Goal: Task Accomplishment & Management: Manage account settings

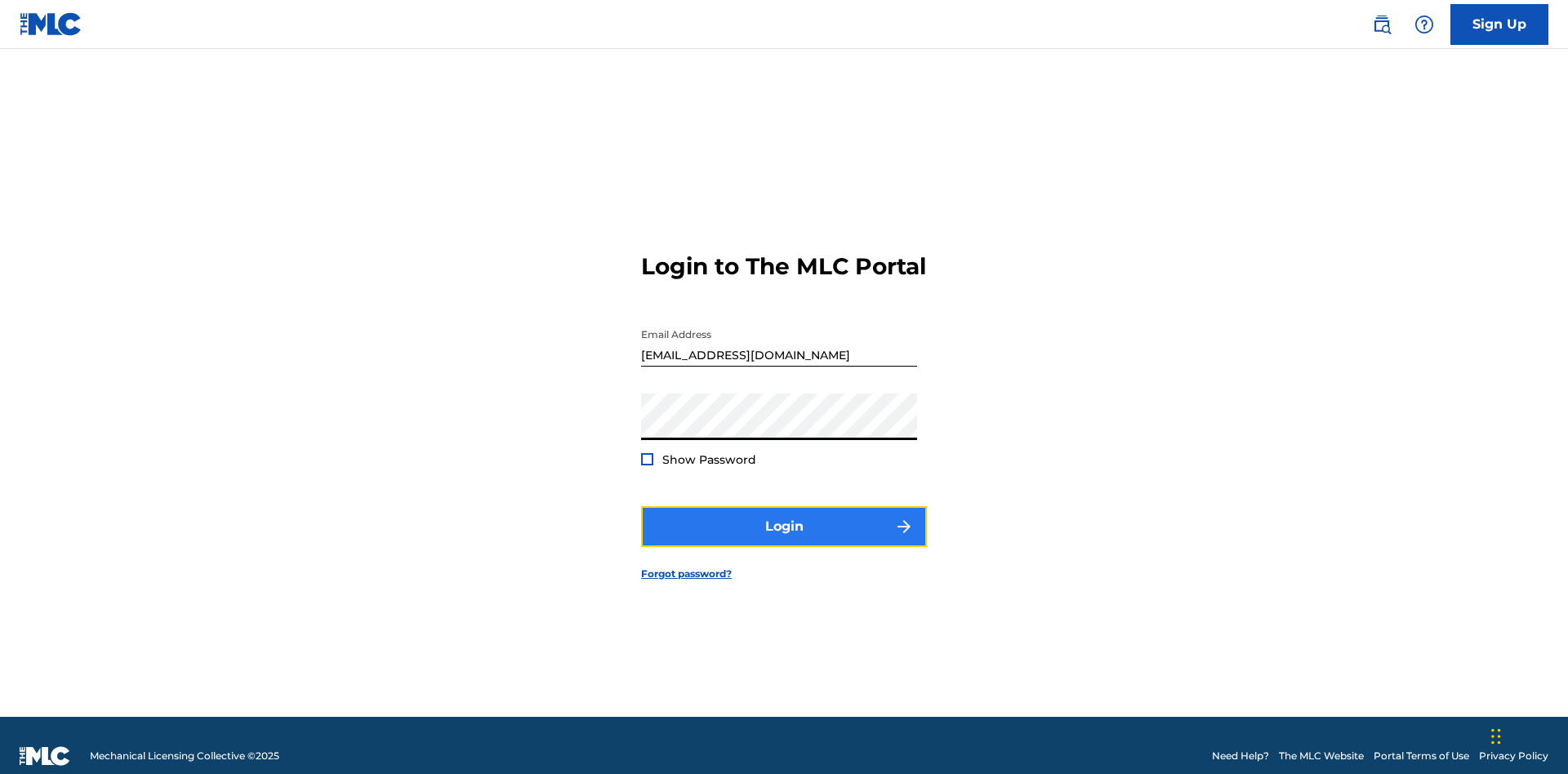
click at [784, 520] on button "Login" at bounding box center [784, 526] width 286 height 41
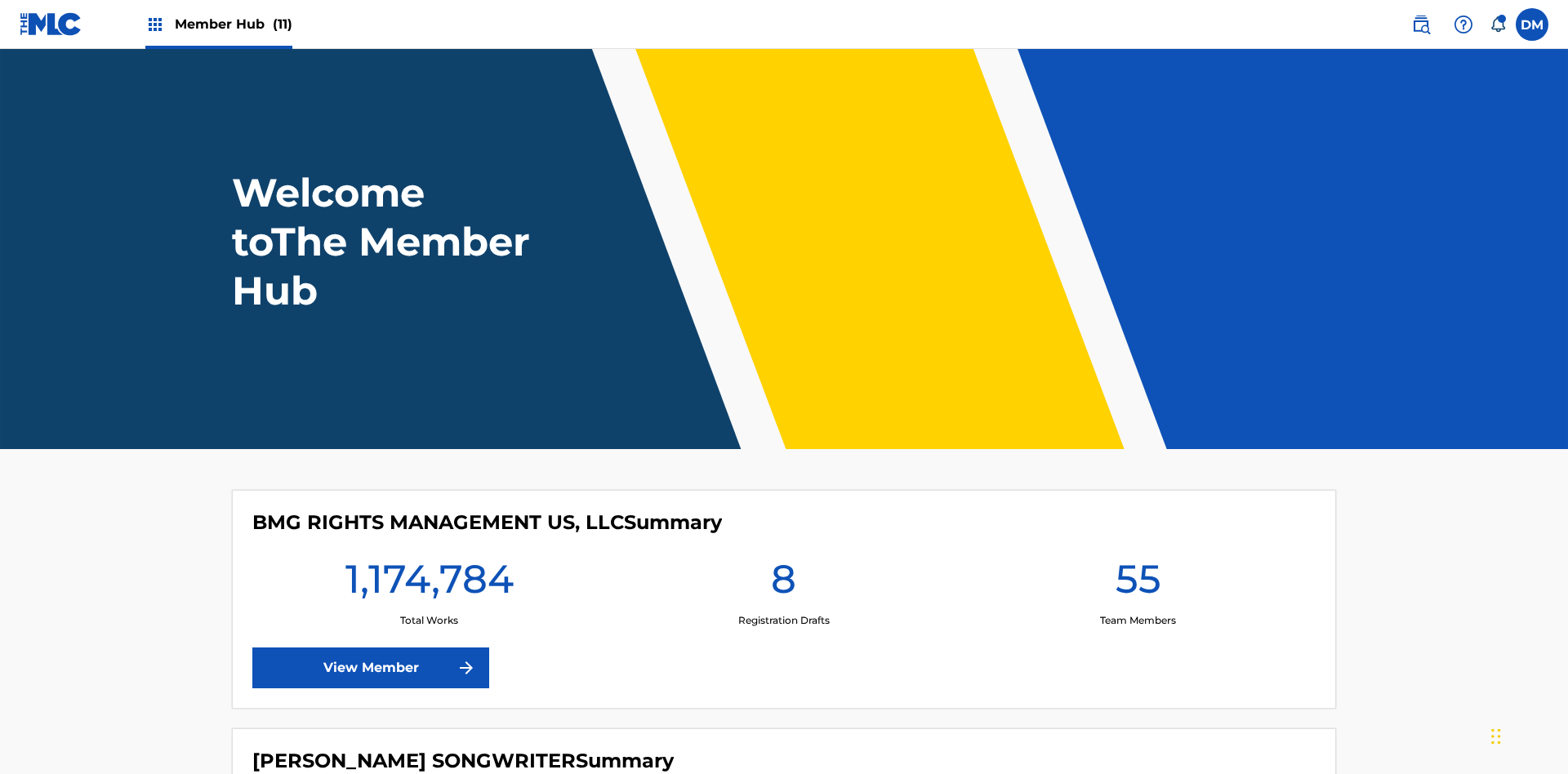
click at [233, 23] on span "Member Hub (11)" at bounding box center [234, 24] width 118 height 19
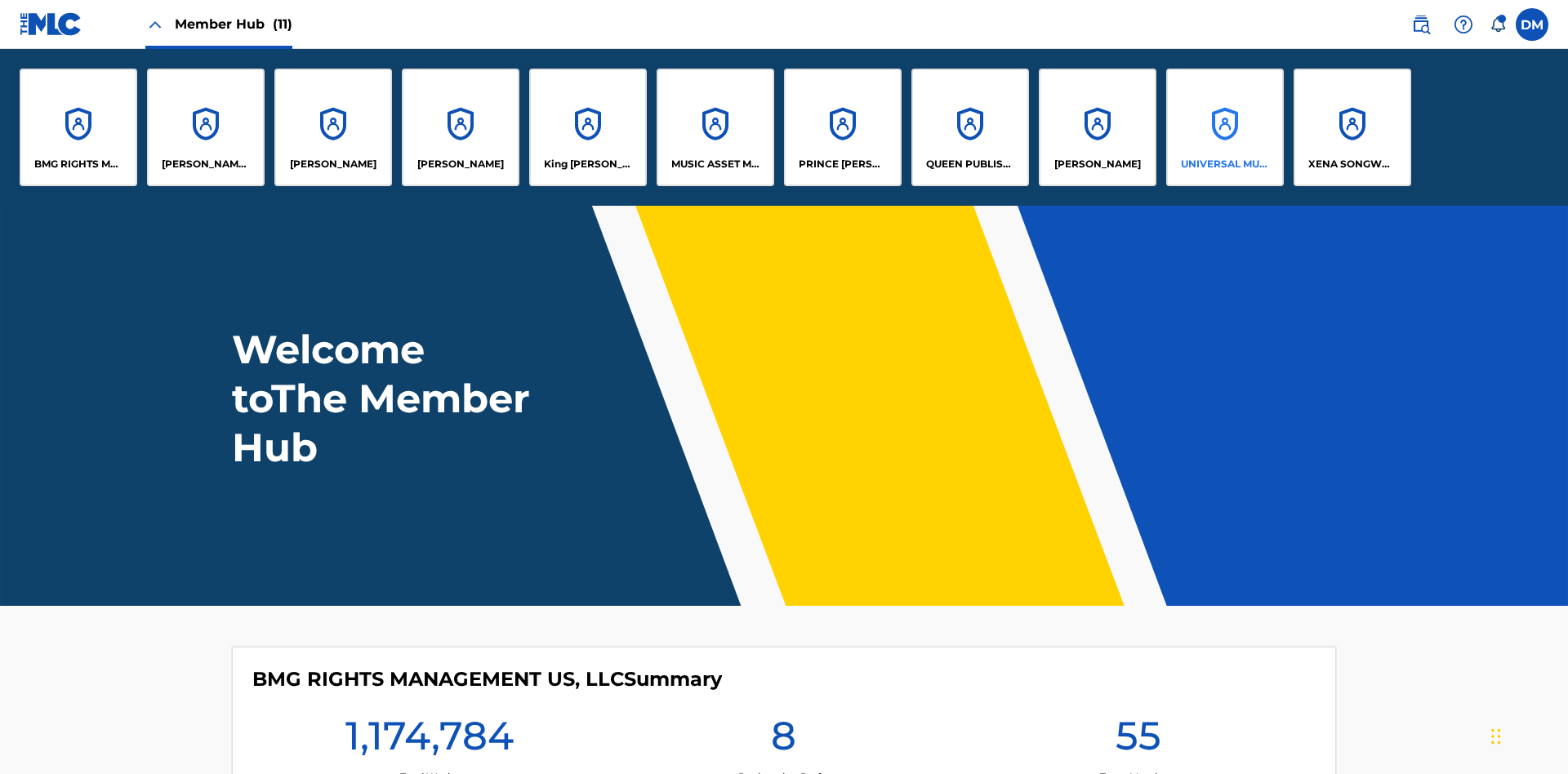
click at [1224, 164] on p "UNIVERSAL MUSIC PUB GROUP" at bounding box center [1225, 164] width 89 height 15
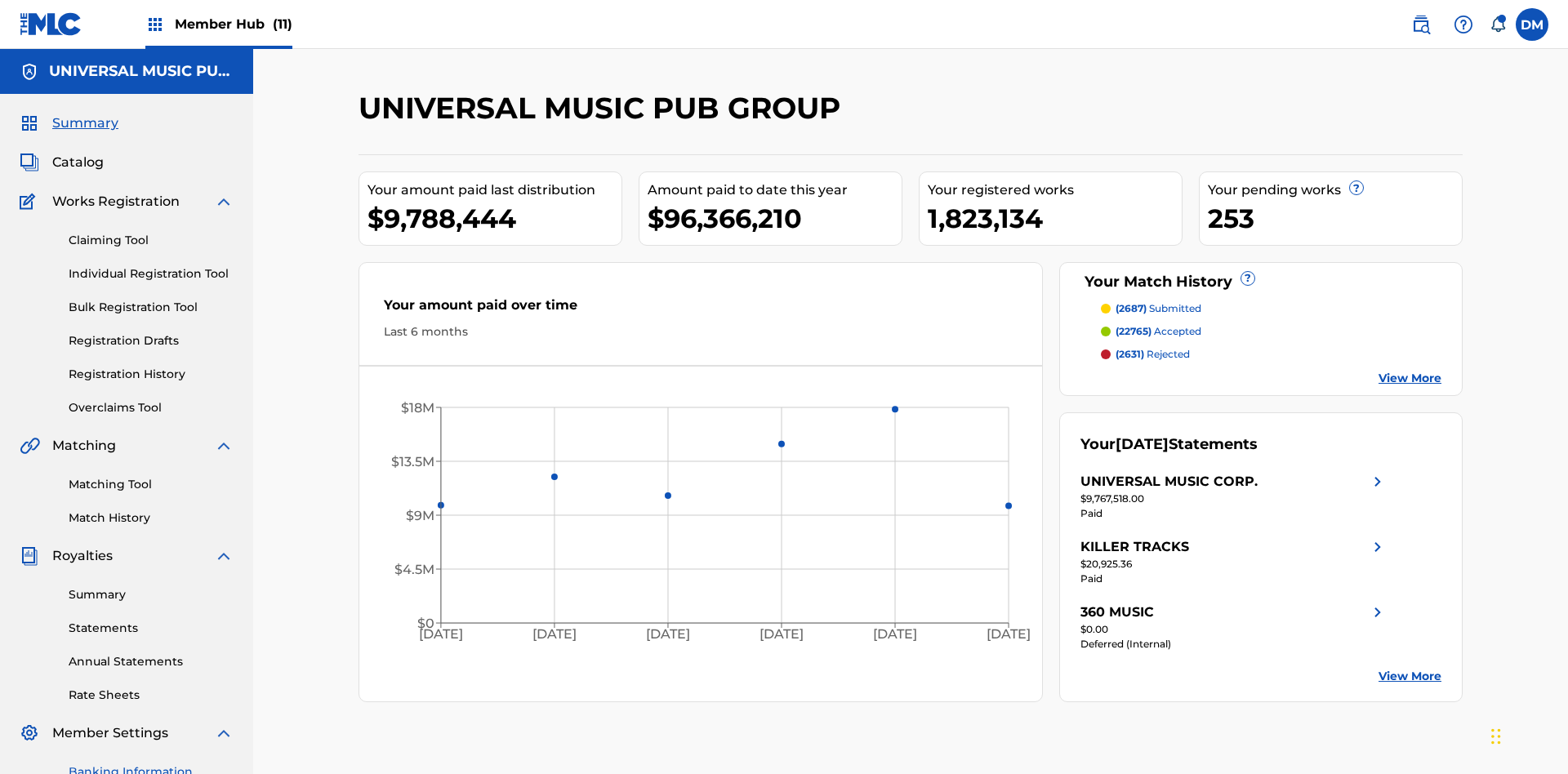
click at [151, 764] on link "Banking Information" at bounding box center [151, 772] width 165 height 18
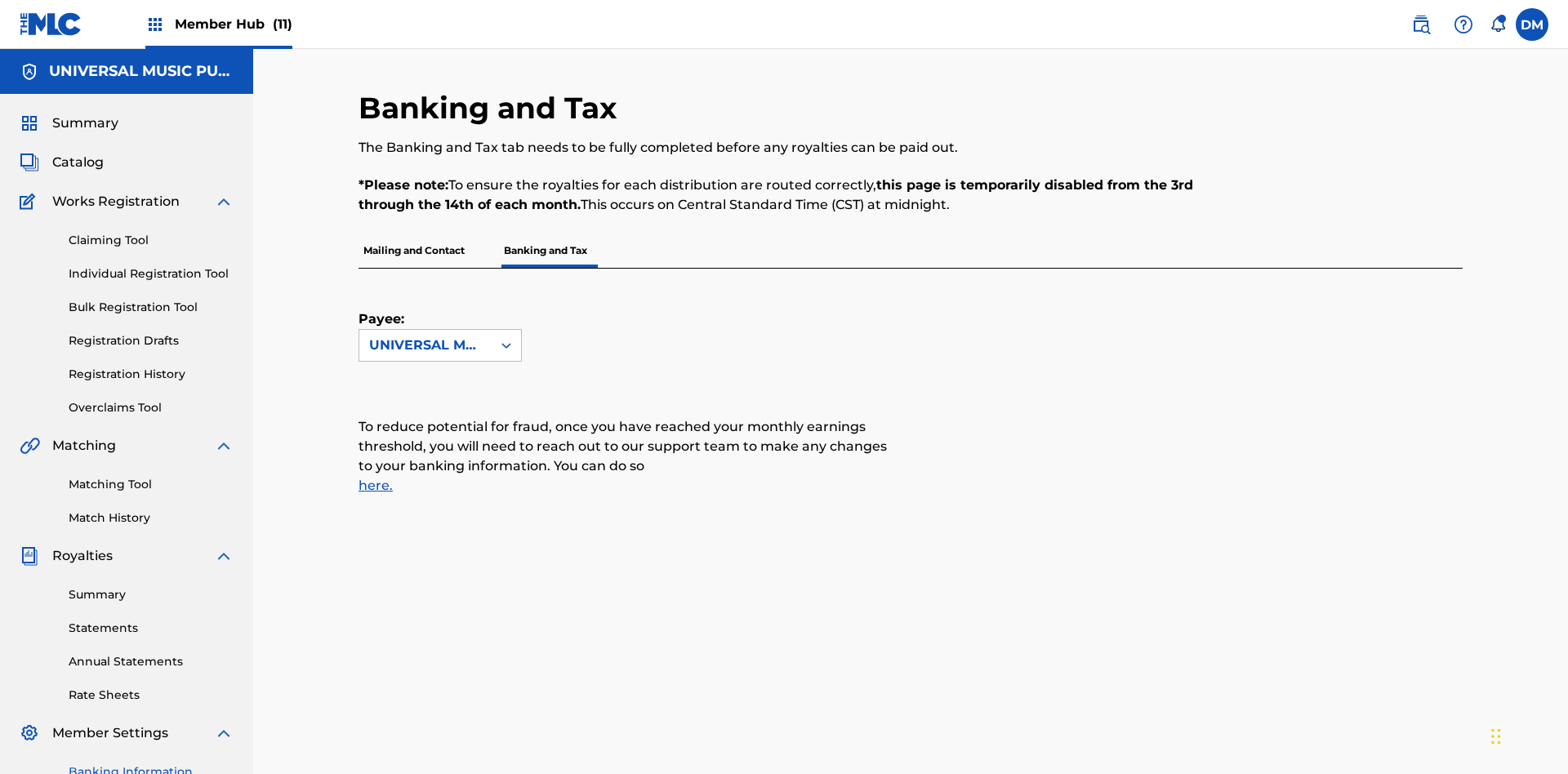
click at [233, 23] on span "Member Hub (11)" at bounding box center [234, 24] width 118 height 19
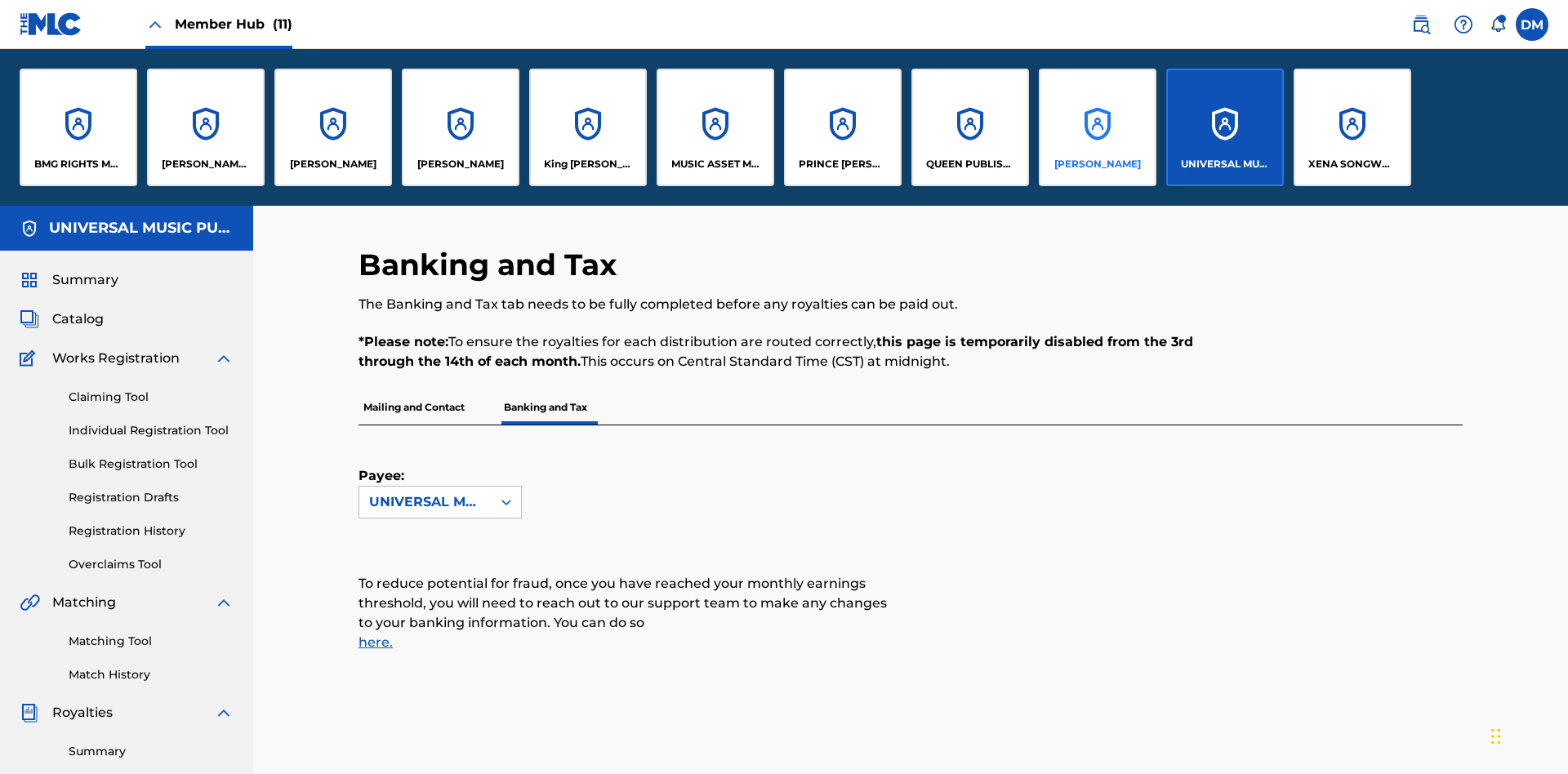
click at [1097, 164] on p "[PERSON_NAME]" at bounding box center [1098, 164] width 87 height 15
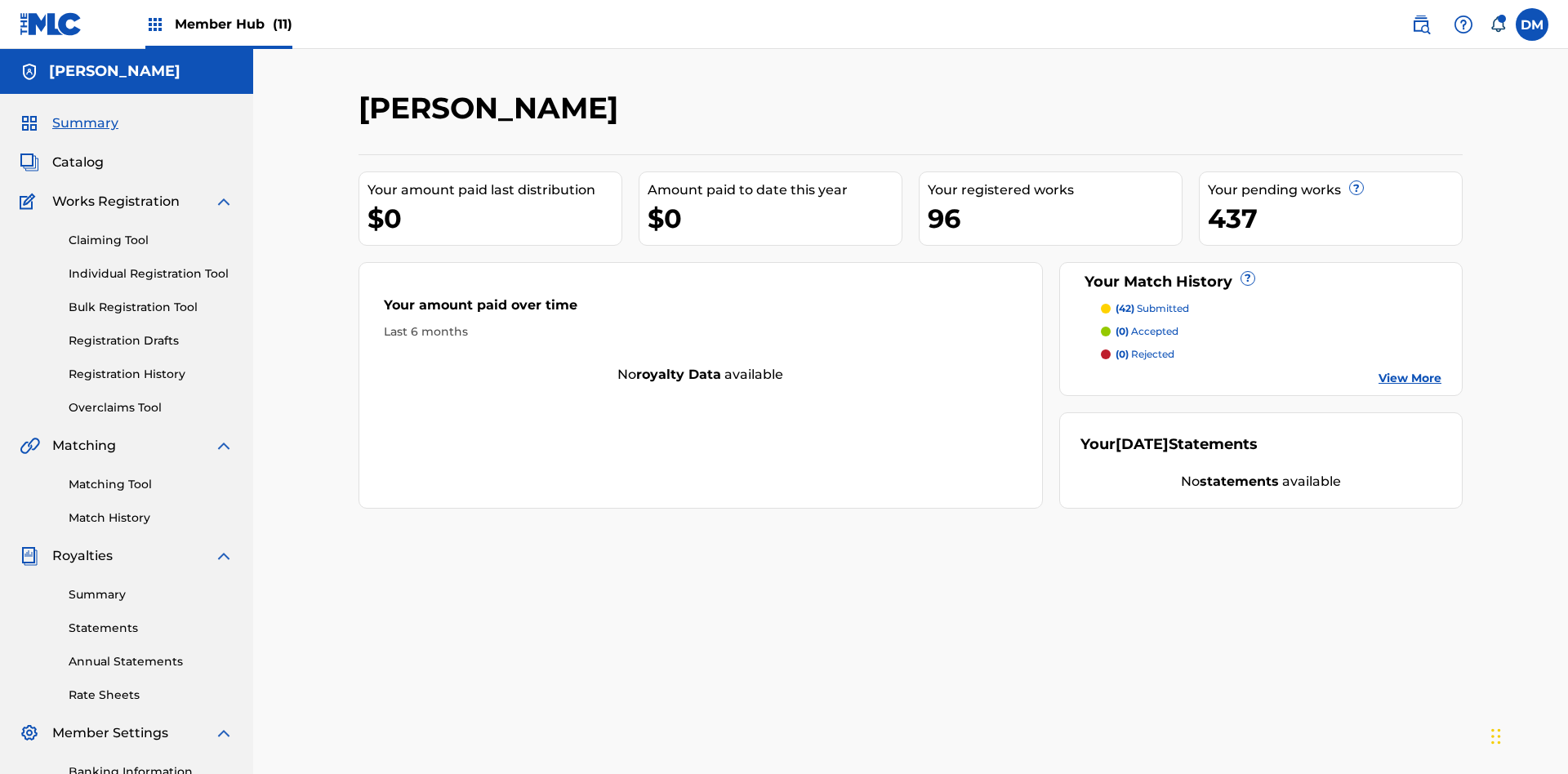
click at [151, 764] on link "Banking Information" at bounding box center [151, 772] width 165 height 18
click at [233, 23] on span "Member Hub (11)" at bounding box center [234, 24] width 118 height 19
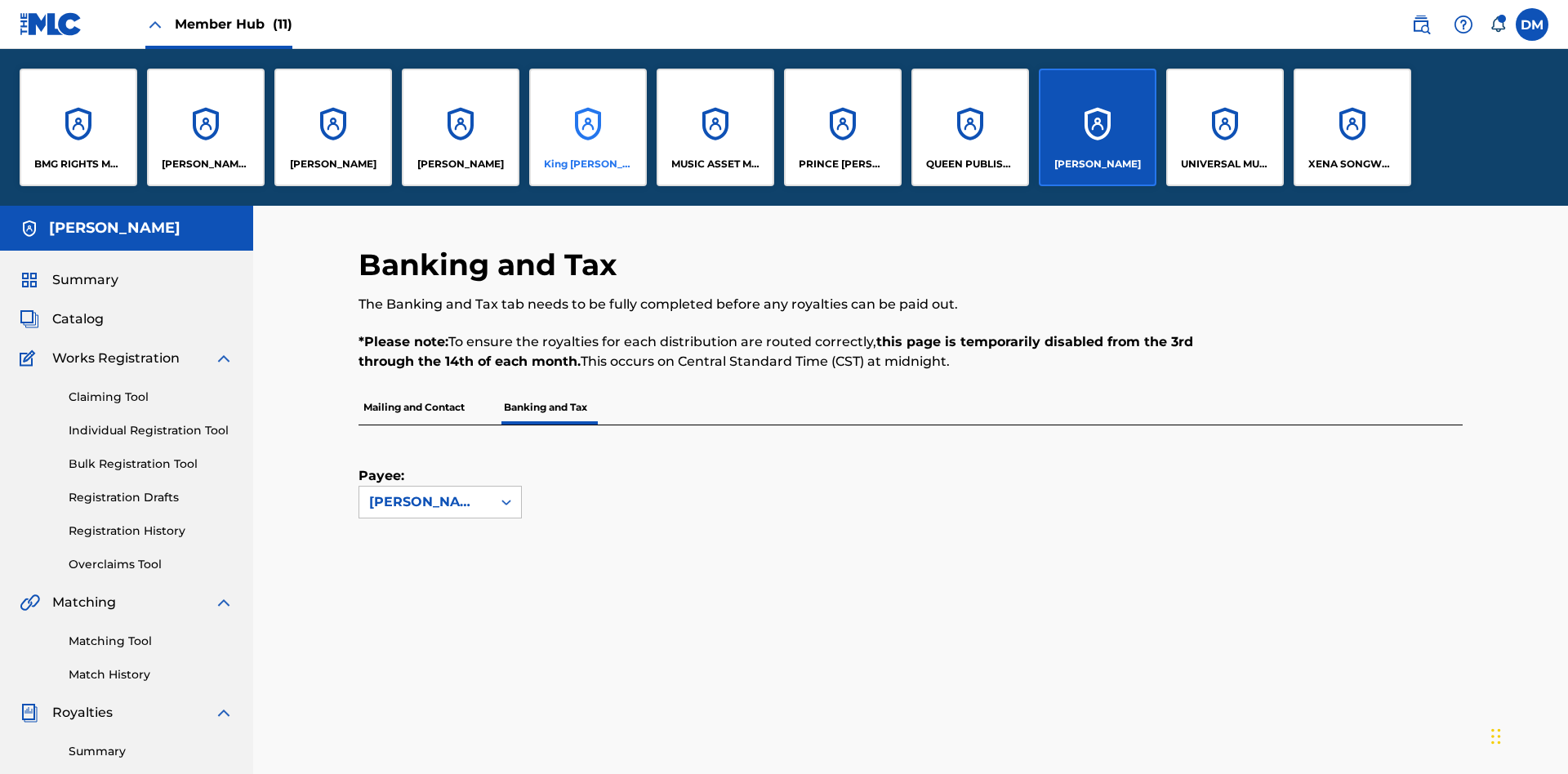
click at [587, 164] on p "King [PERSON_NAME]" at bounding box center [588, 164] width 89 height 15
